Goal: Information Seeking & Learning: Find specific page/section

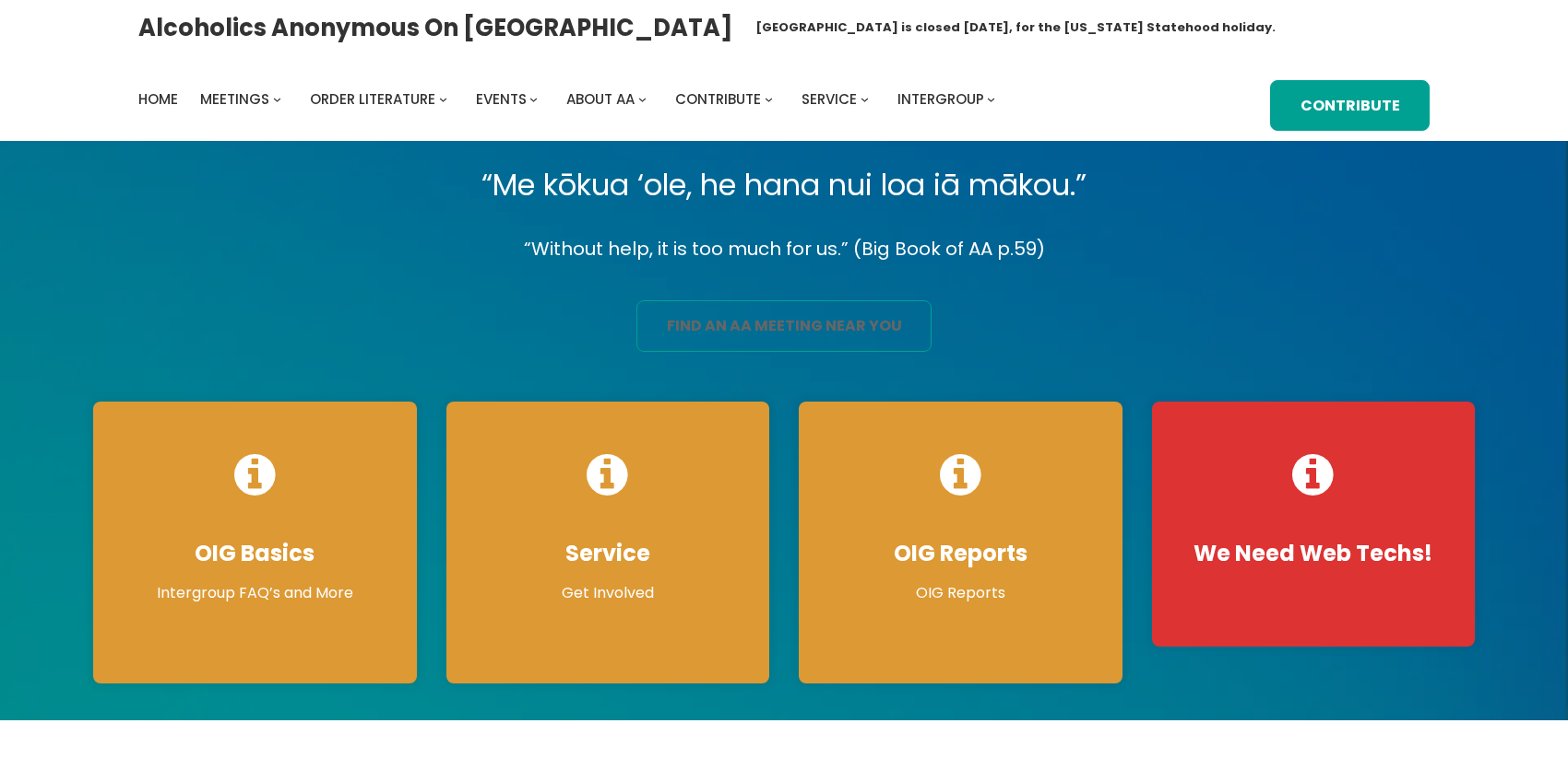
click at [742, 347] on link "find an aa meeting near you" at bounding box center [784, 325] width 295 height 51
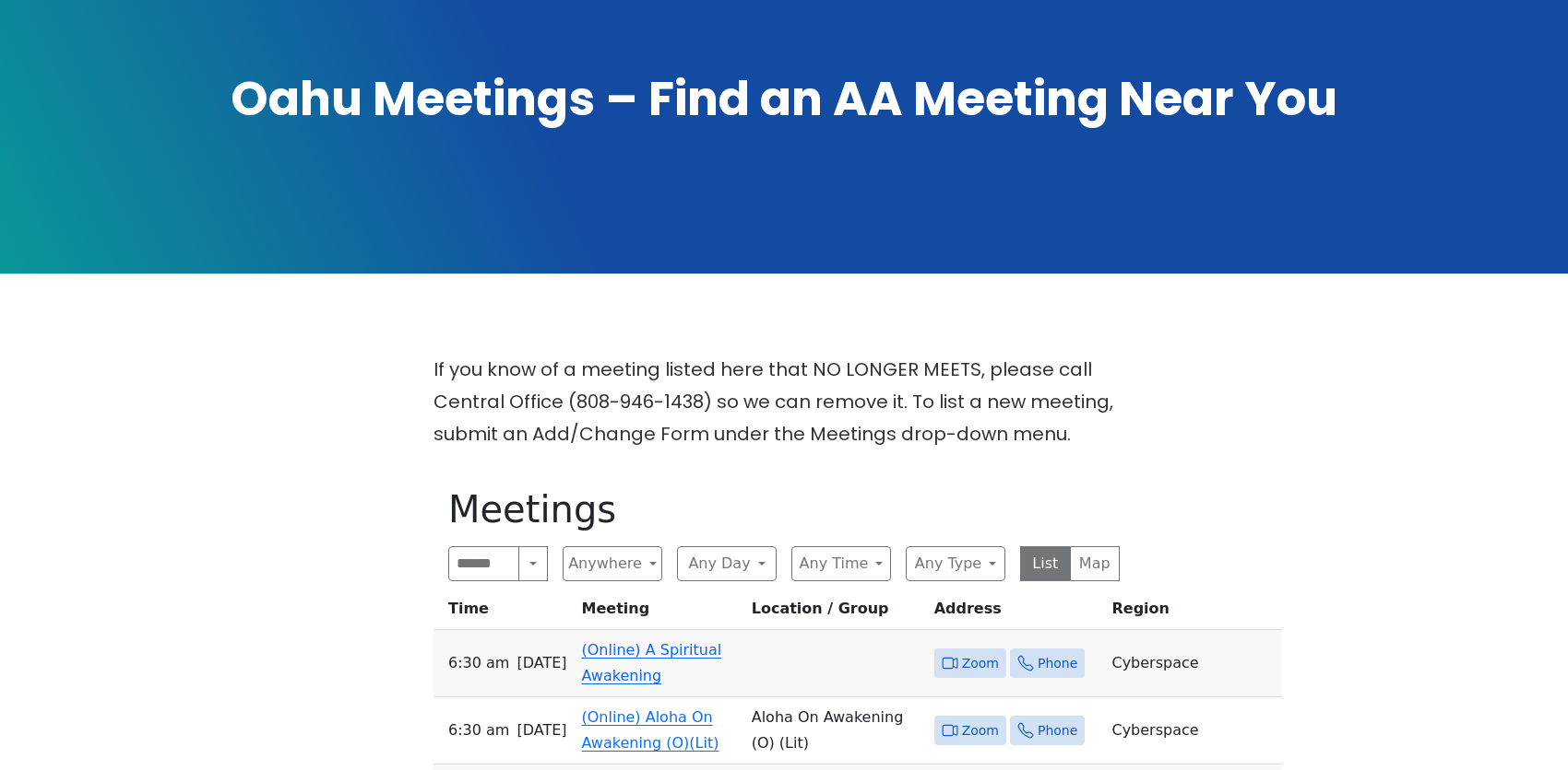
scroll to position [277, 0]
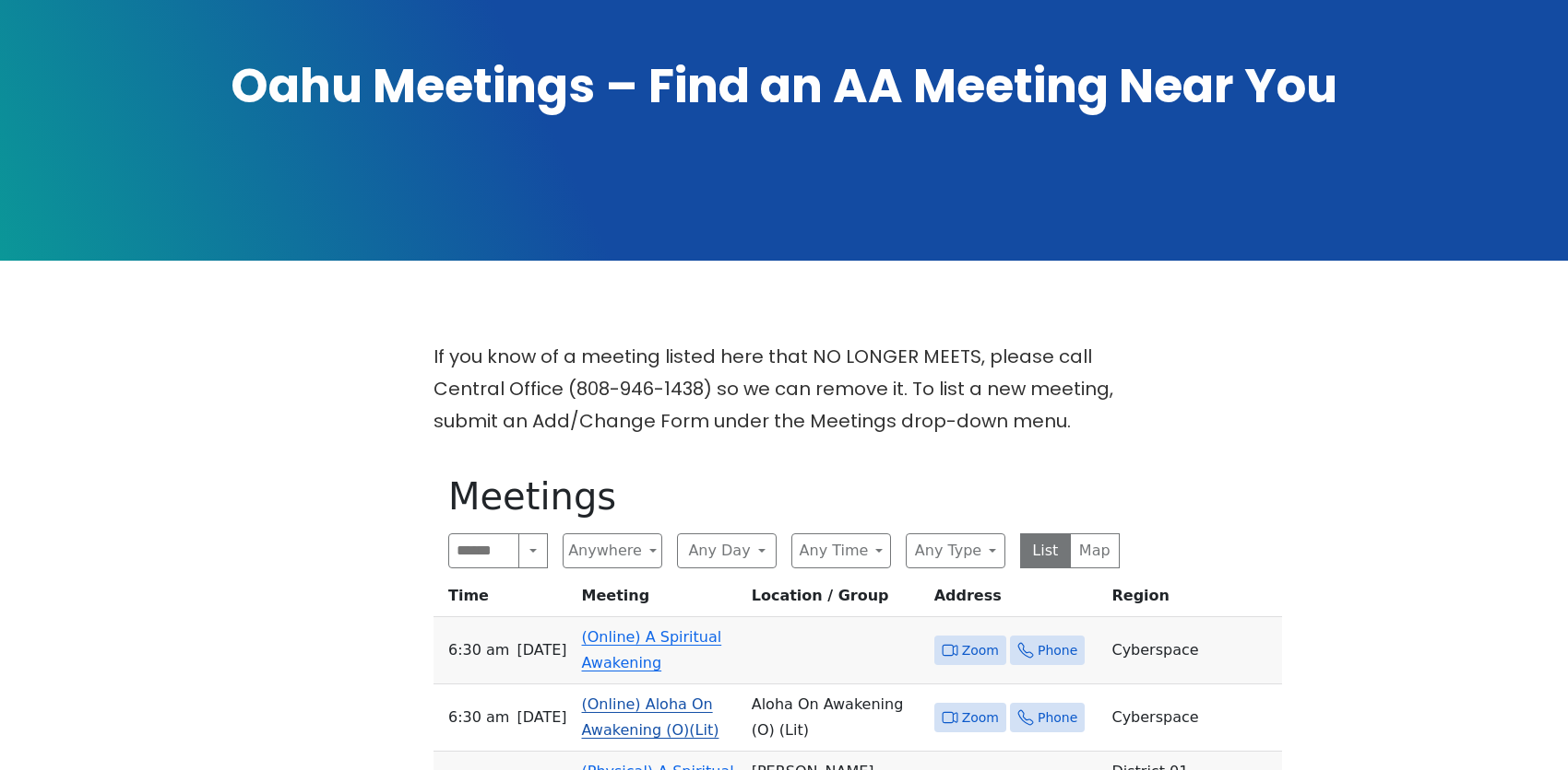
click at [597, 696] on link "(Online) Aloha On Awakening (O)(Lit)" at bounding box center [650, 718] width 137 height 44
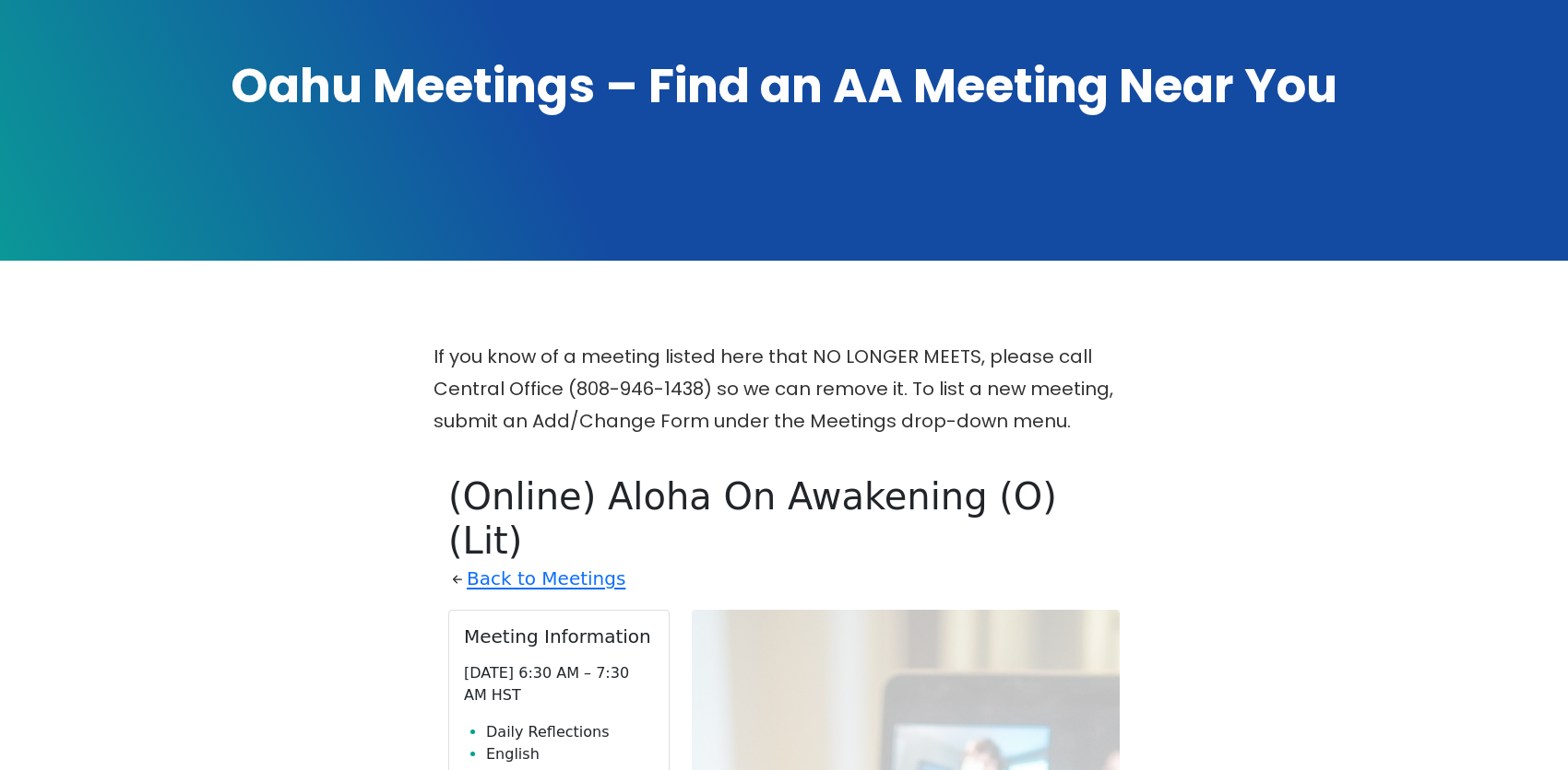
scroll to position [678, 0]
